Goal: Information Seeking & Learning: Learn about a topic

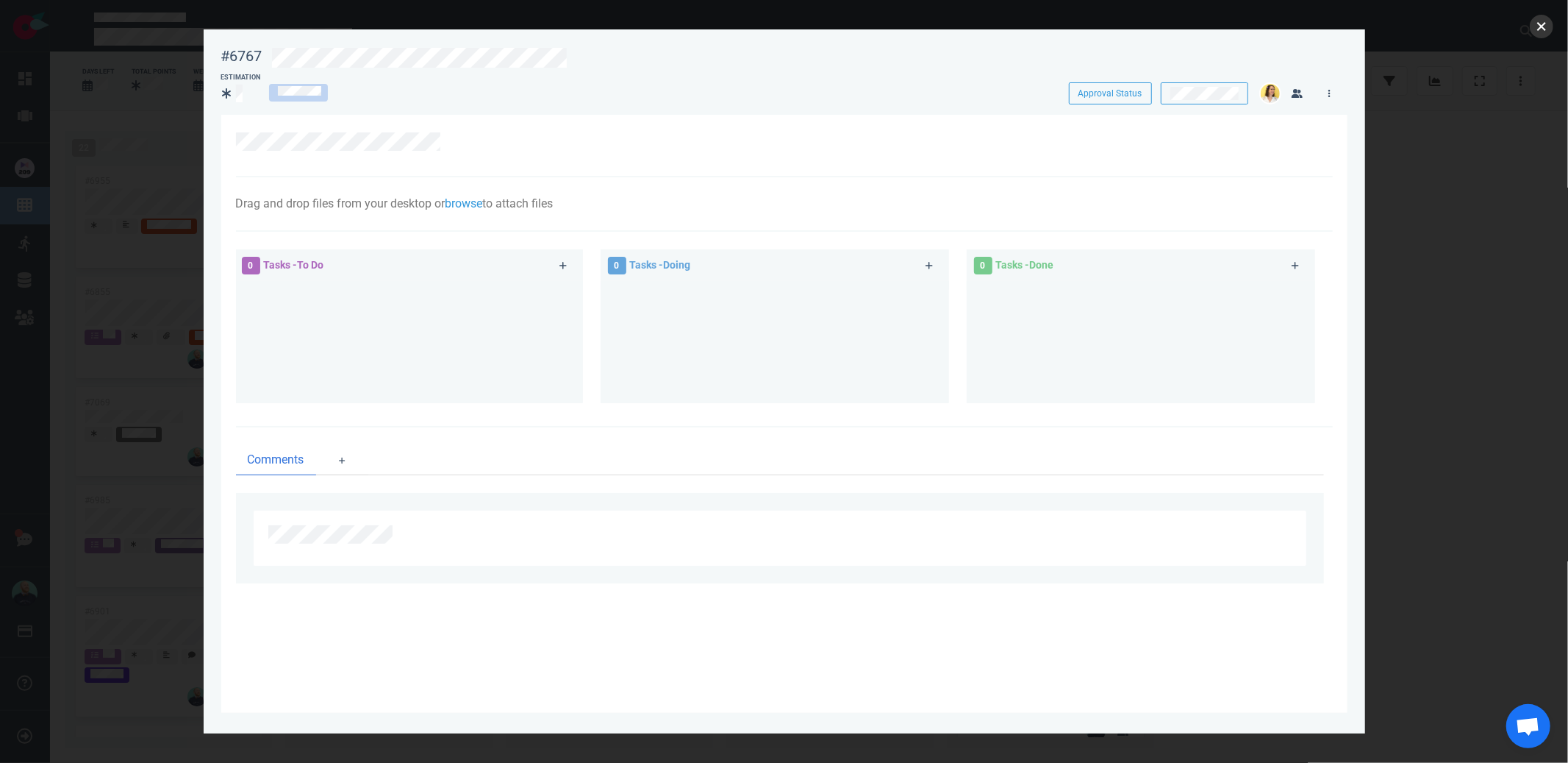
click at [1542, 31] on button "close" at bounding box center [1542, 26] width 24 height 24
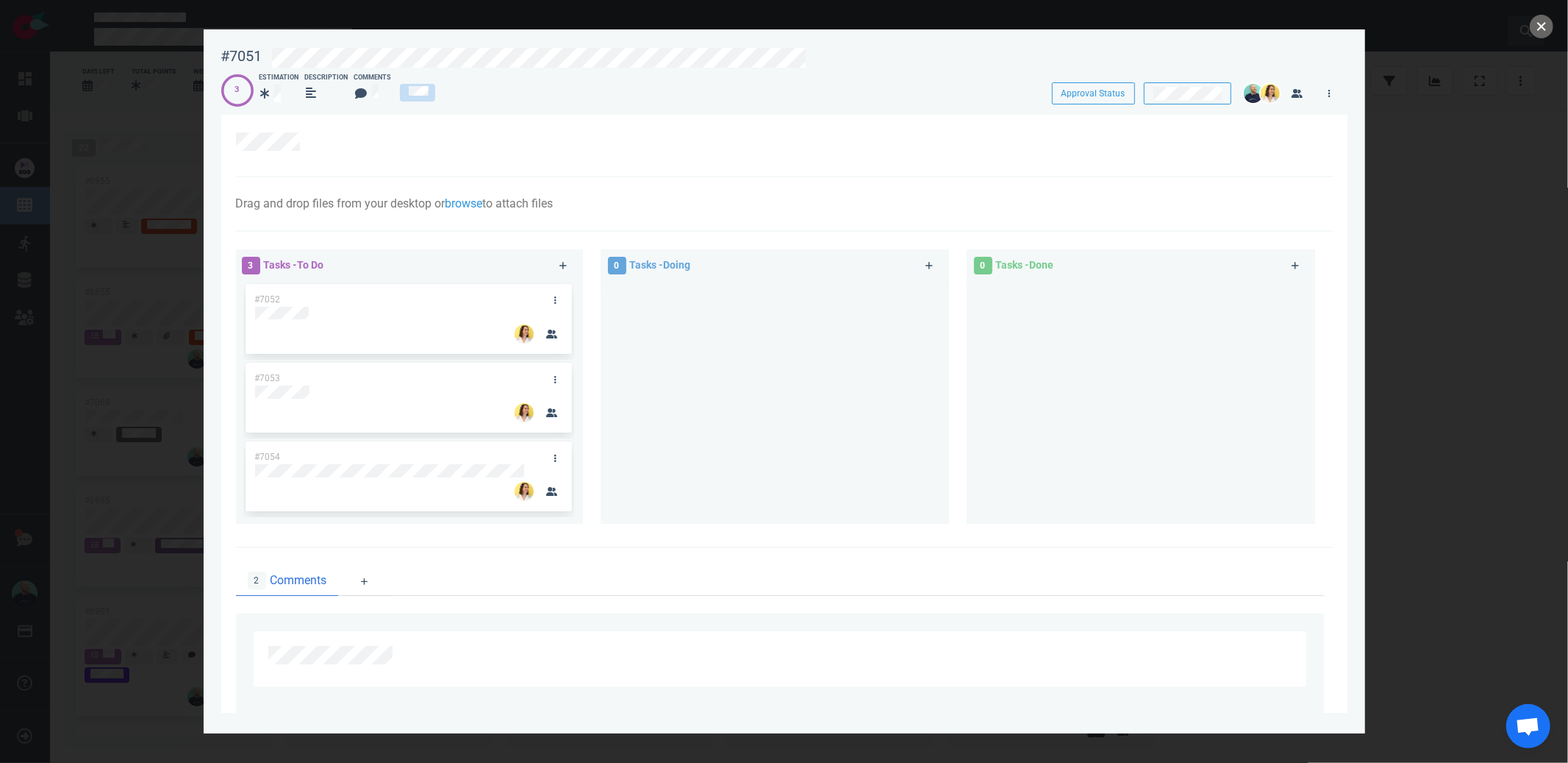
click at [1543, 25] on button "close" at bounding box center [1542, 26] width 24 height 24
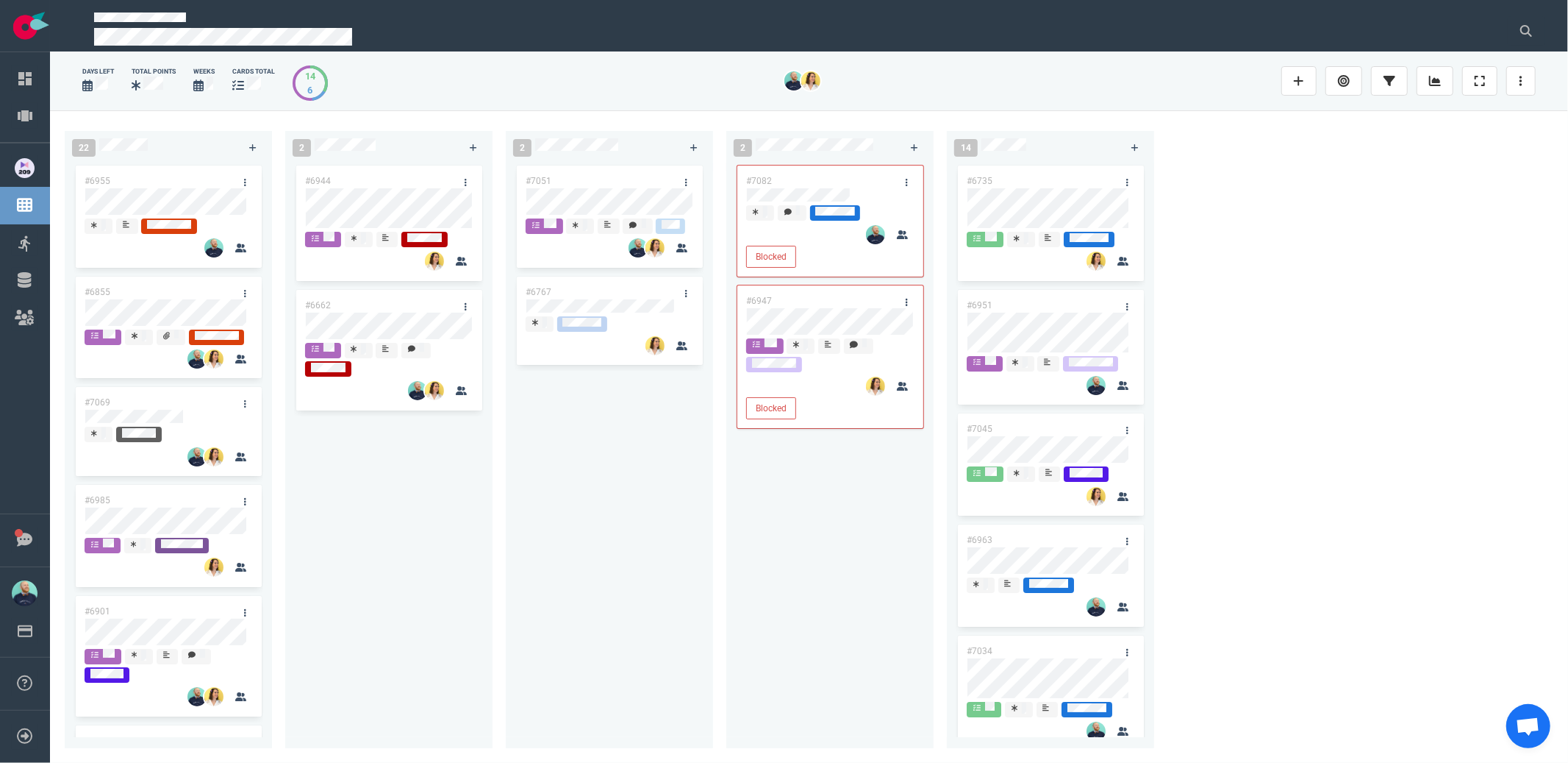
click at [626, 542] on div "#7051 #6767" at bounding box center [609, 446] width 189 height 568
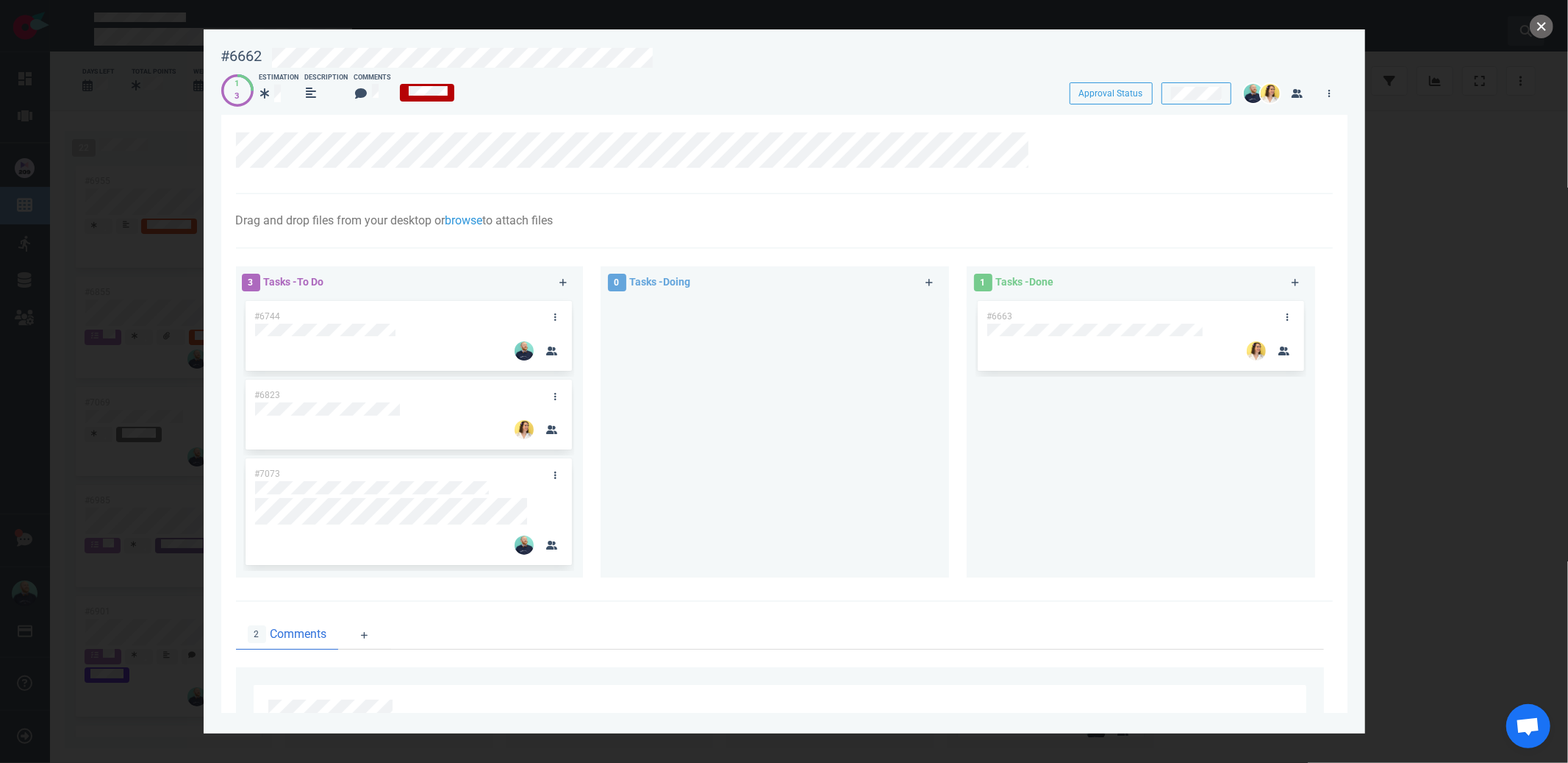
click at [1531, 25] on button "close" at bounding box center [1542, 26] width 24 height 24
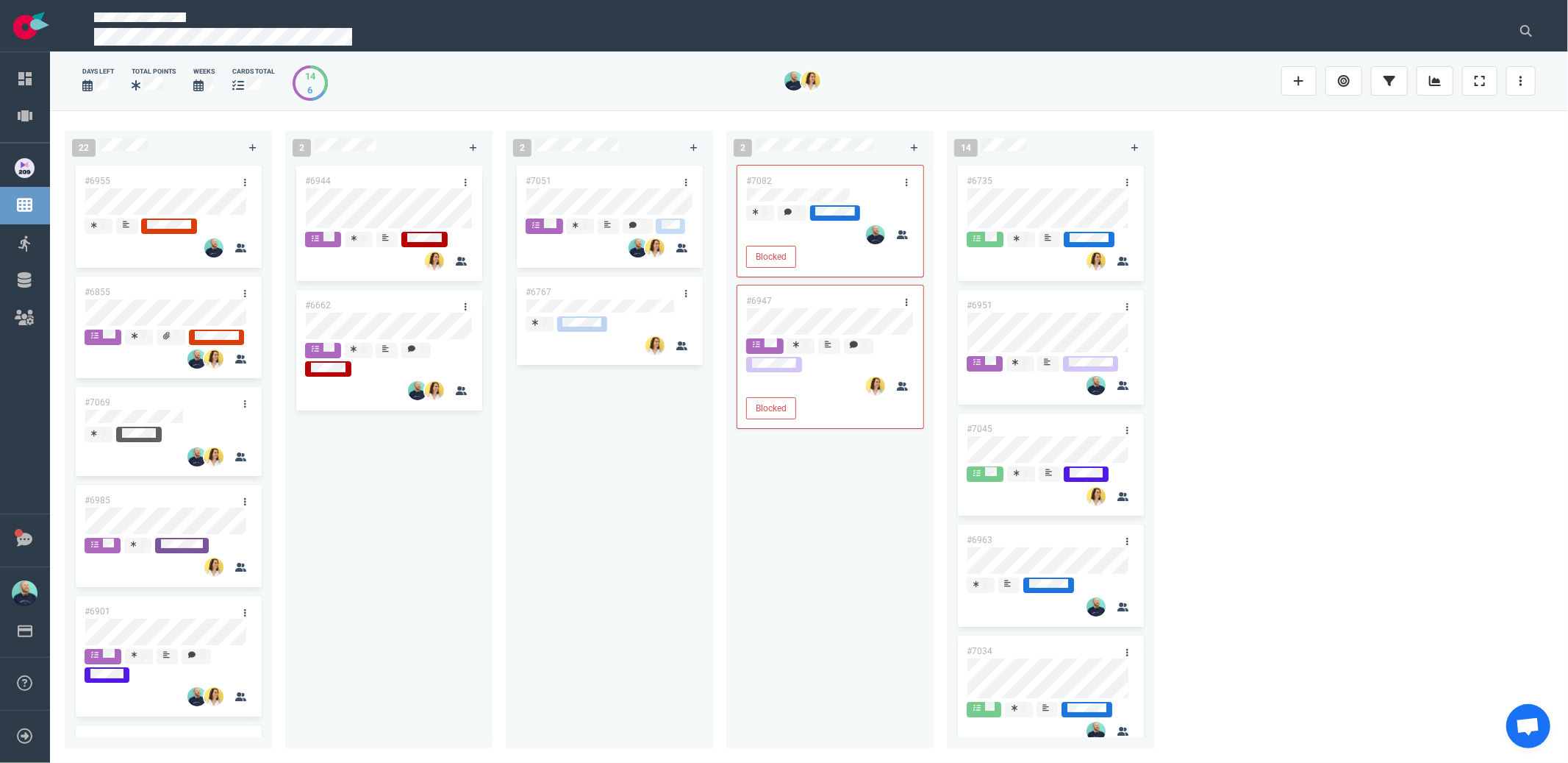
click at [679, 460] on div "#7051 #6767" at bounding box center [609, 446] width 189 height 568
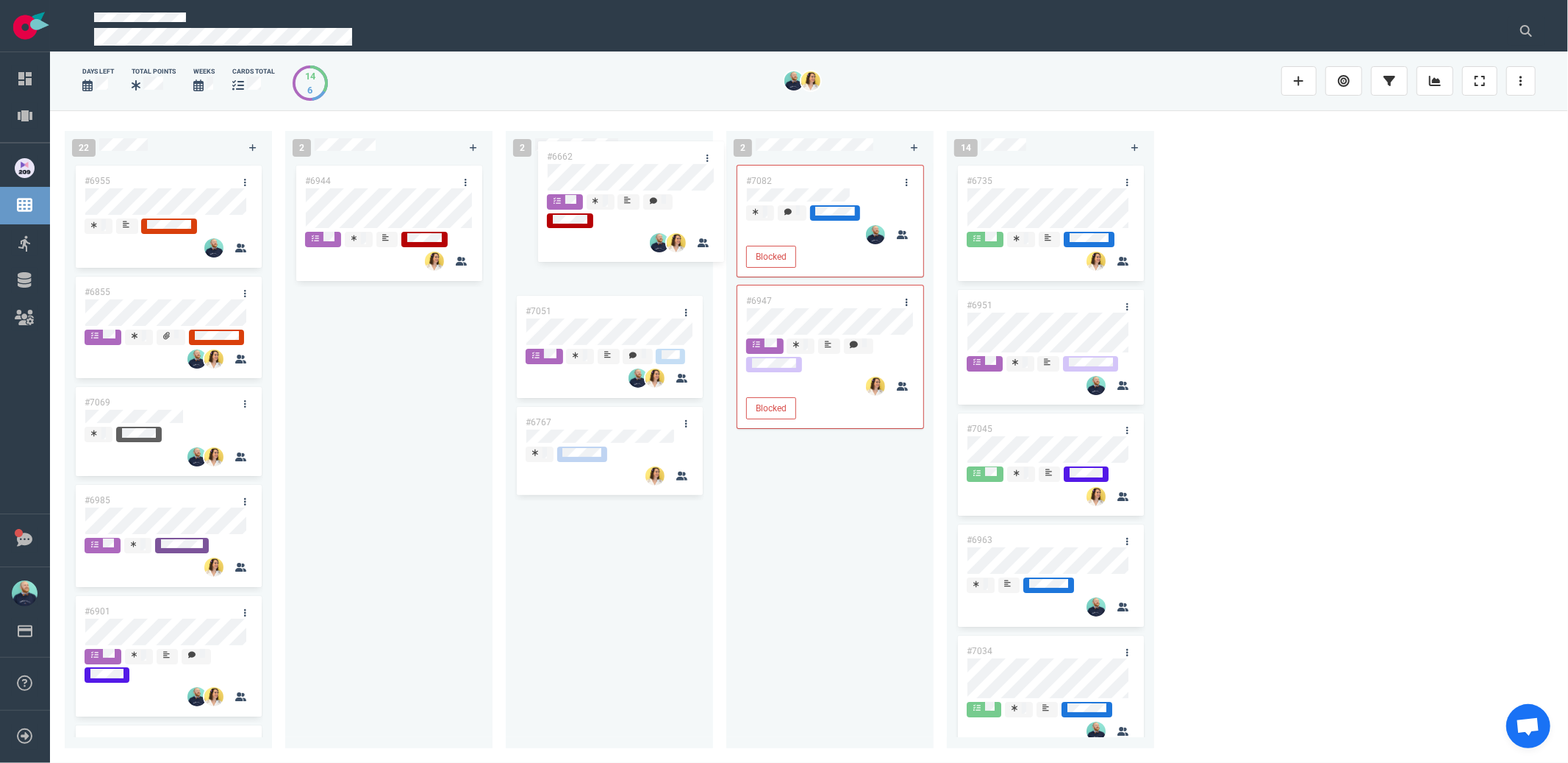
click at [652, 172] on div "22 #6955 #6855 #7069 #6985 #6901 #7008 #7087 #6987 #6925 2 #6944 #6662 #6662 2 …" at bounding box center [809, 436] width 1518 height 652
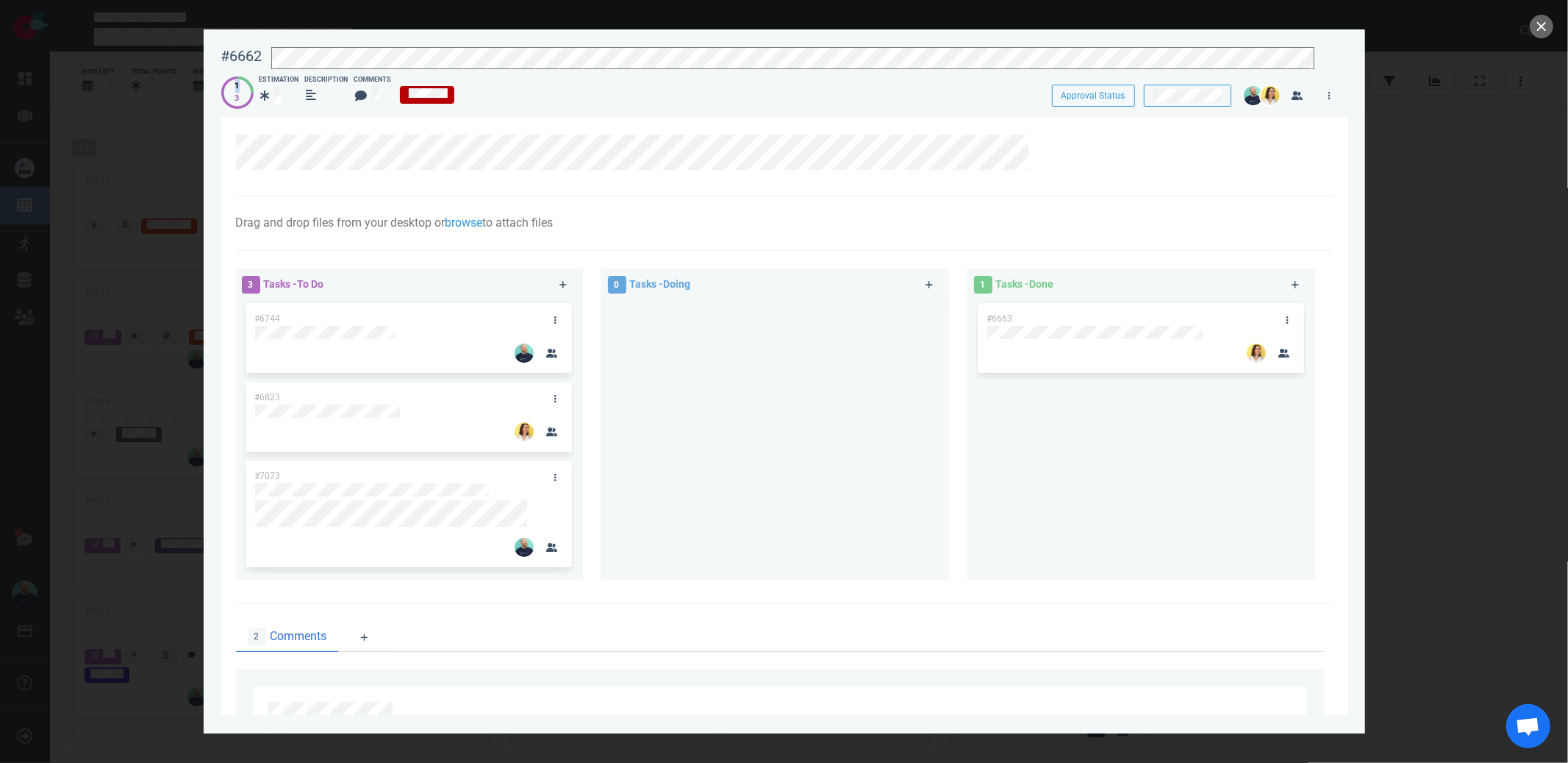
click at [483, 66] on div "#6662 Approval Status 1 3 Estimation Description Comments Approval Status" at bounding box center [784, 72] width 1126 height 67
click at [1540, 29] on button "close" at bounding box center [1542, 26] width 24 height 24
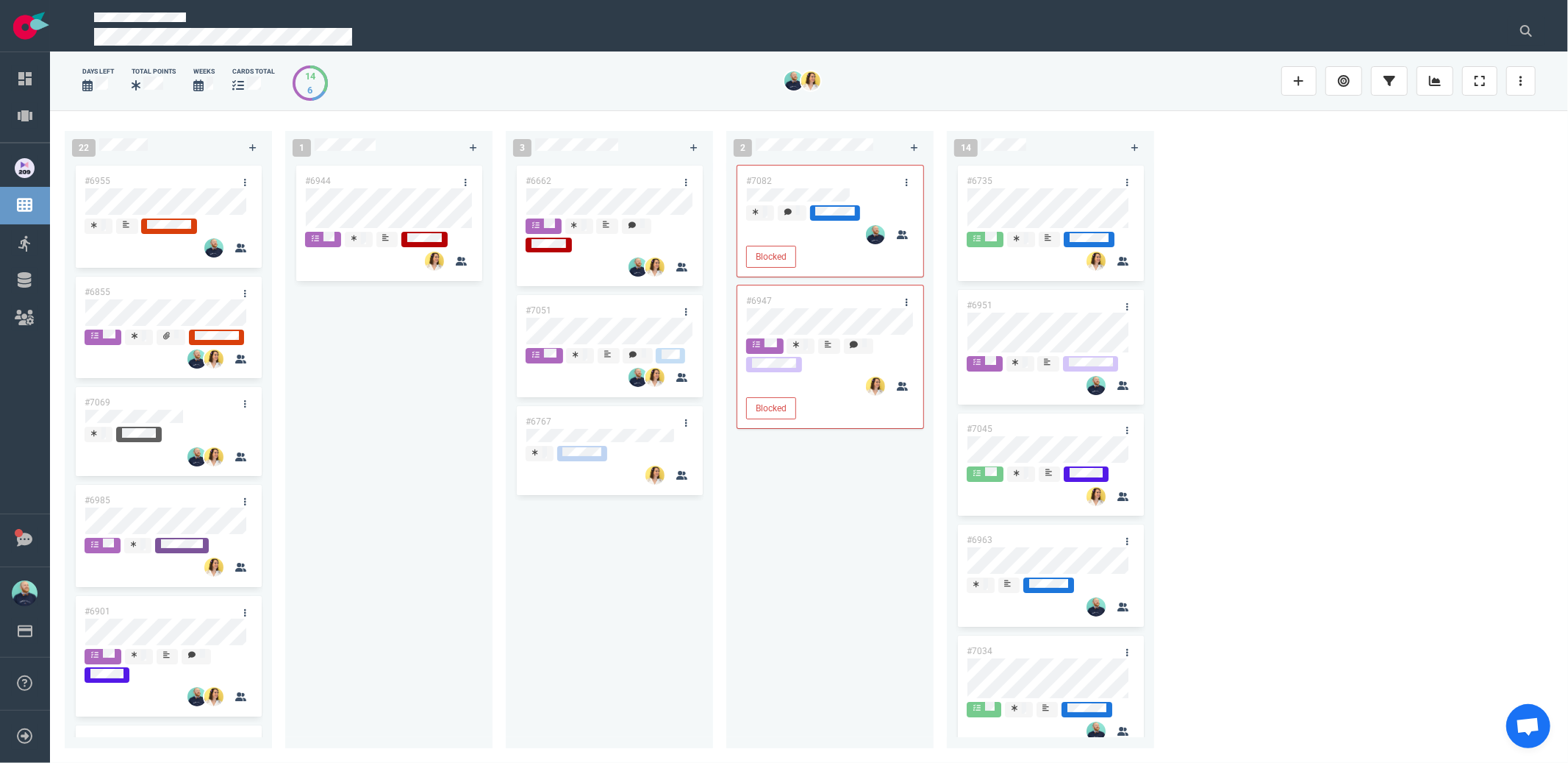
click at [763, 567] on div "#7082 Blocked #6947 Blocked" at bounding box center [830, 446] width 189 height 568
click at [807, 186] on div "#7082 Blocked #6947 Blocked" at bounding box center [830, 446] width 189 height 568
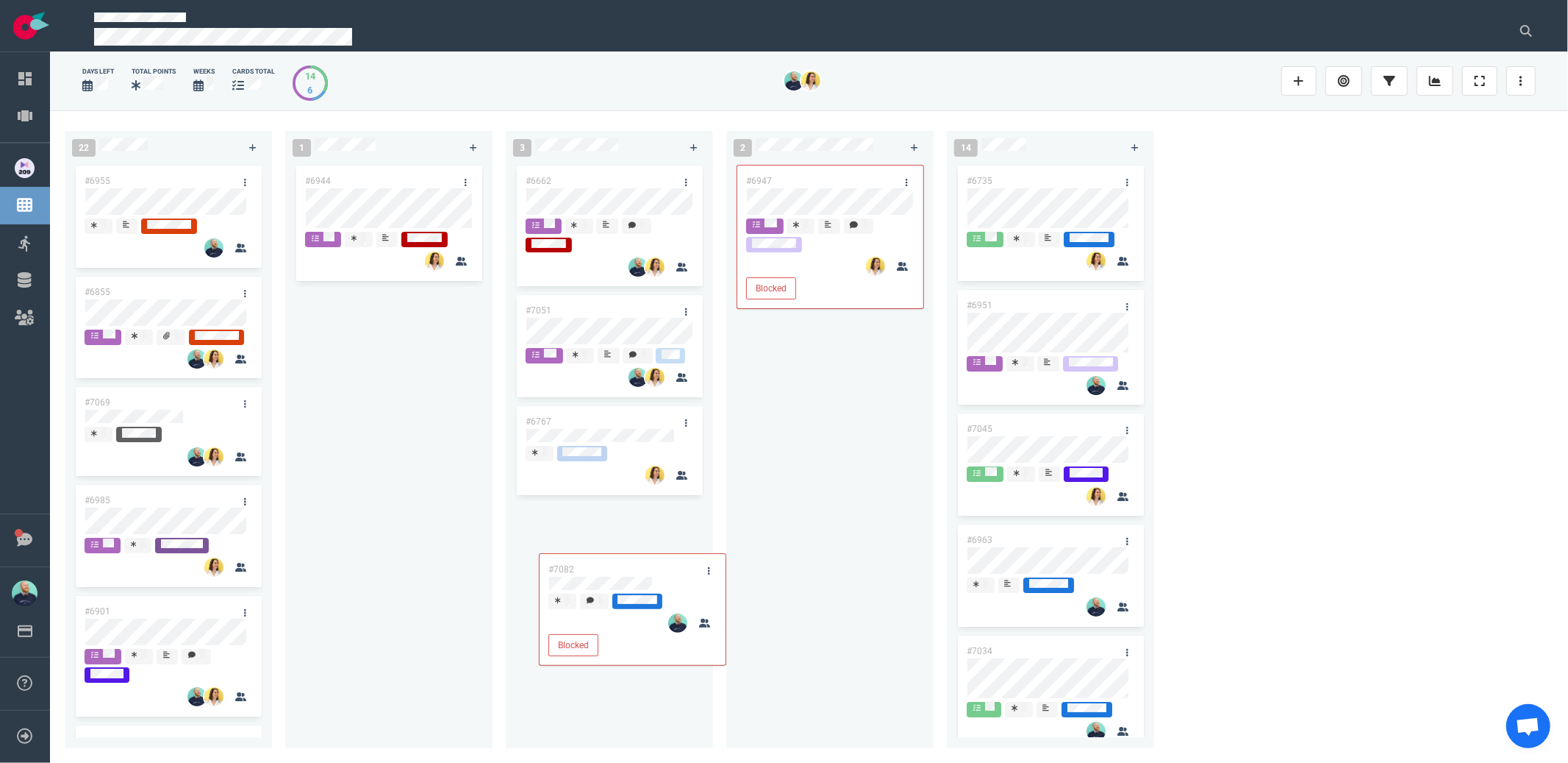
drag, startPoint x: 822, startPoint y: 188, endPoint x: 624, endPoint y: 576, distance: 435.6
click at [624, 576] on div "22 #6955 #6855 #7069 #6985 #6901 #7008 #7087 #6987 #6925 1 #6944 3 #6662 #7051 …" at bounding box center [809, 436] width 1518 height 652
click at [777, 606] on div "#6947 Blocked" at bounding box center [830, 446] width 189 height 568
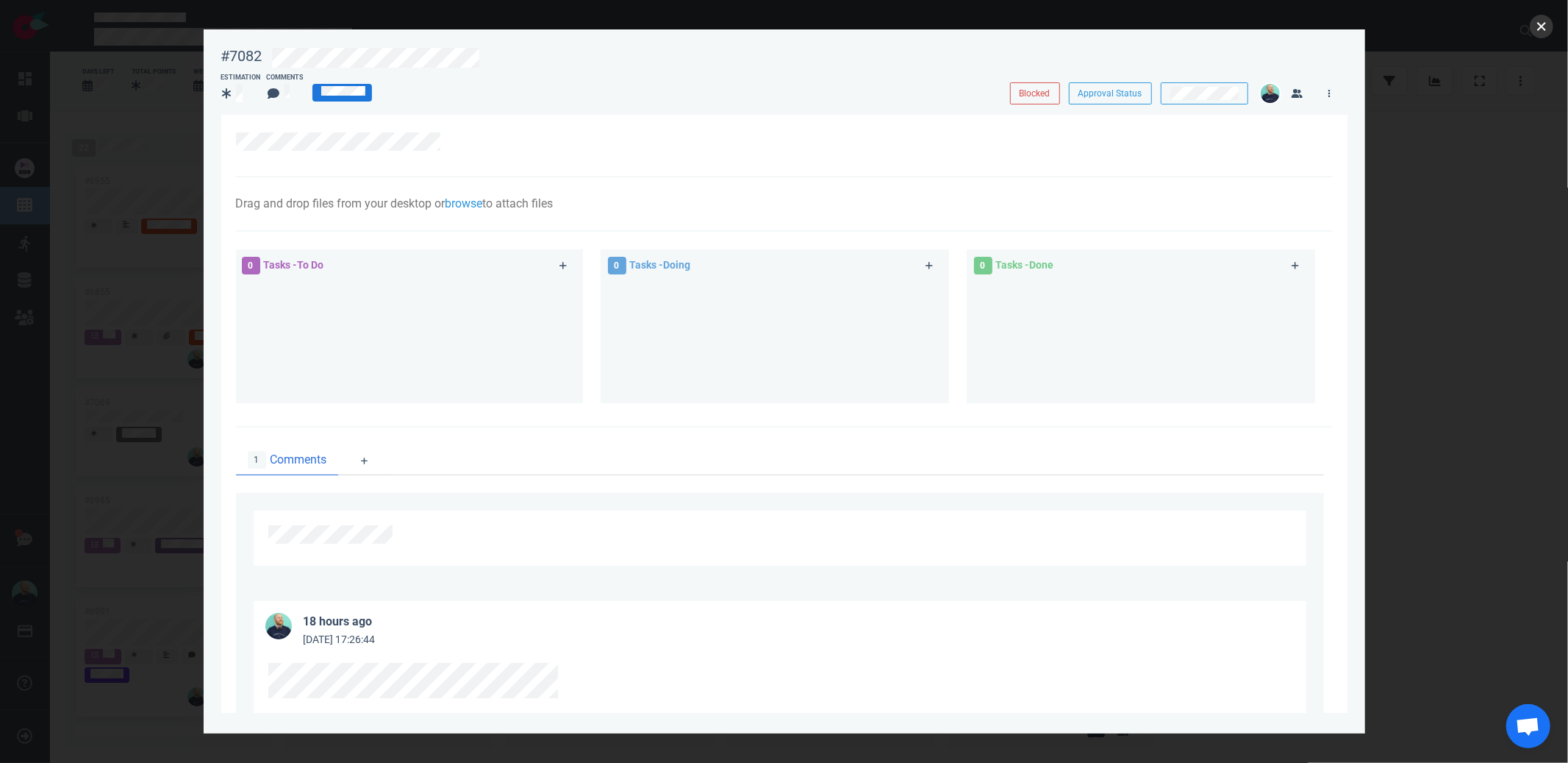
click at [1543, 29] on button "close" at bounding box center [1542, 26] width 24 height 24
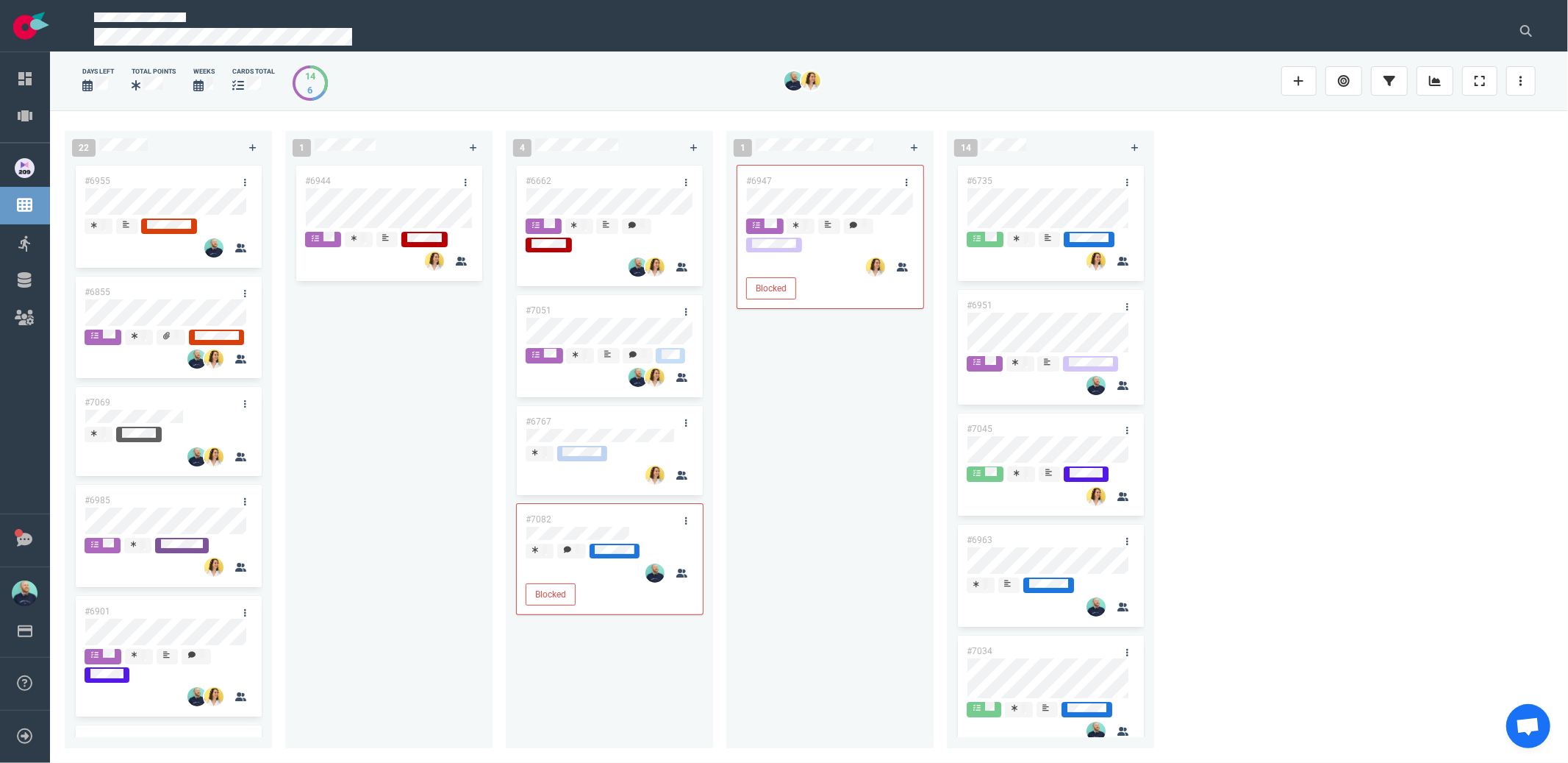
click at [1367, 414] on div "22 #6955 #6855 #7069 #6985 #6901 #7008 #7087 #6987 #6925 1 #6944 4 #6662 #7051 …" at bounding box center [809, 436] width 1518 height 652
click at [381, 403] on div "#6944" at bounding box center [389, 446] width 189 height 568
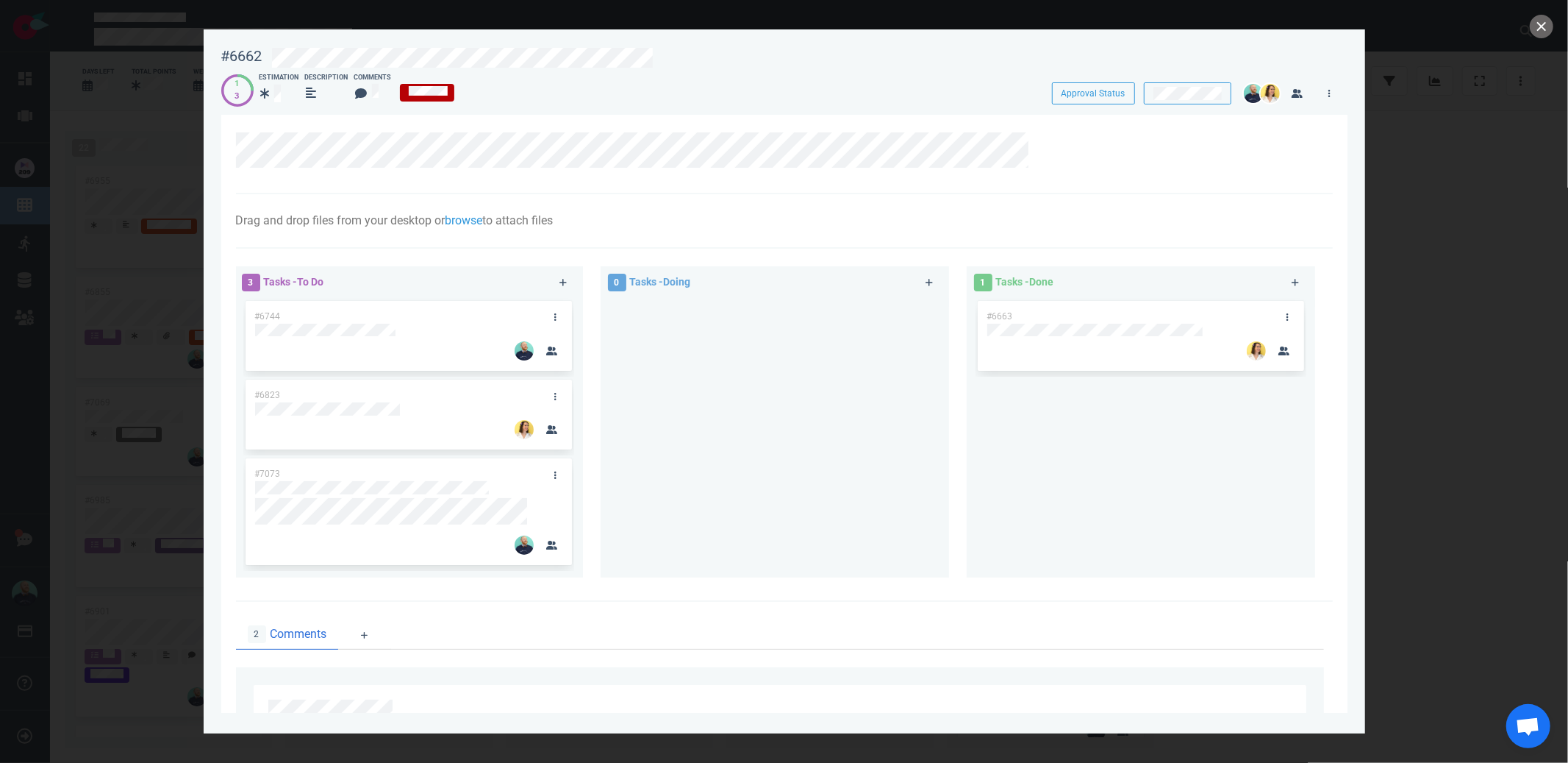
click at [802, 387] on div at bounding box center [774, 431] width 330 height 267
